Goal: Find specific page/section: Find specific page/section

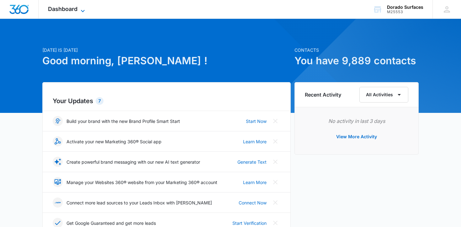
click at [73, 6] on span "Dashboard" at bounding box center [62, 9] width 29 height 7
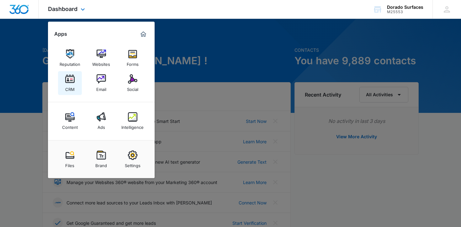
click at [73, 79] on img at bounding box center [69, 78] width 9 height 9
